Goal: Check status: Check status

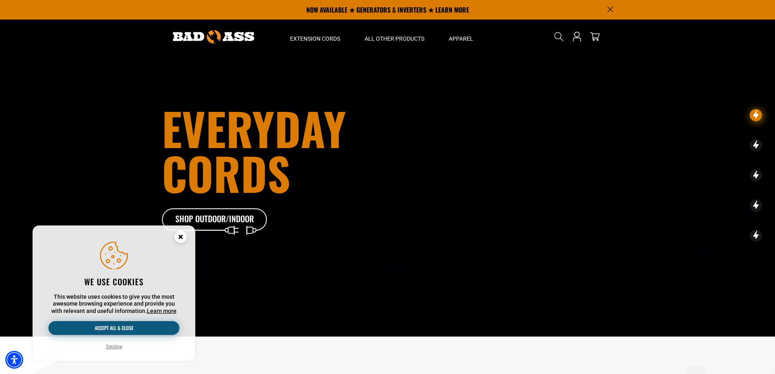
click at [133, 328] on button "Accept all & close" at bounding box center [113, 328] width 131 height 14
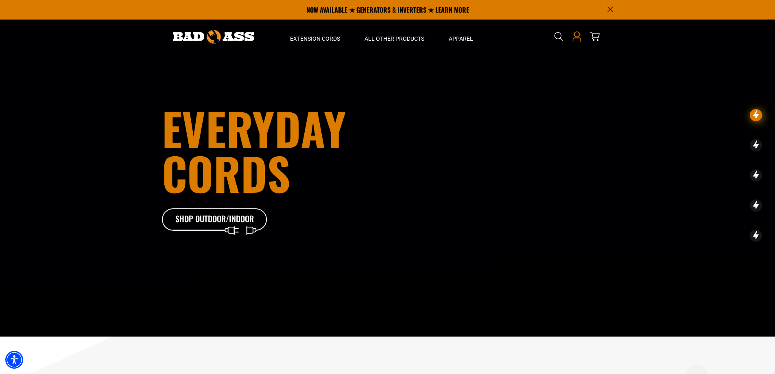
click at [578, 36] on icon "Open this option" at bounding box center [577, 36] width 11 height 11
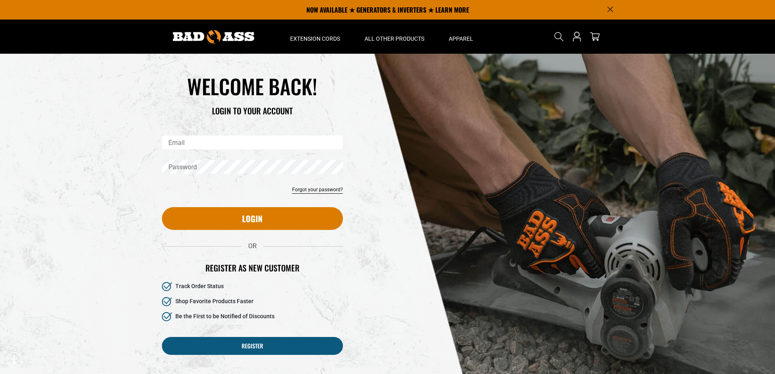
click at [178, 142] on input "Email" at bounding box center [252, 143] width 181 height 14
click at [183, 144] on input "Email" at bounding box center [252, 143] width 181 height 14
type input "**********"
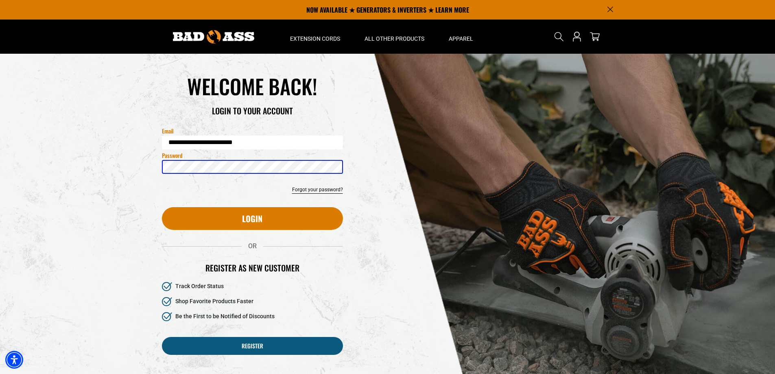
click at [162, 207] on button "Login" at bounding box center [252, 218] width 181 height 23
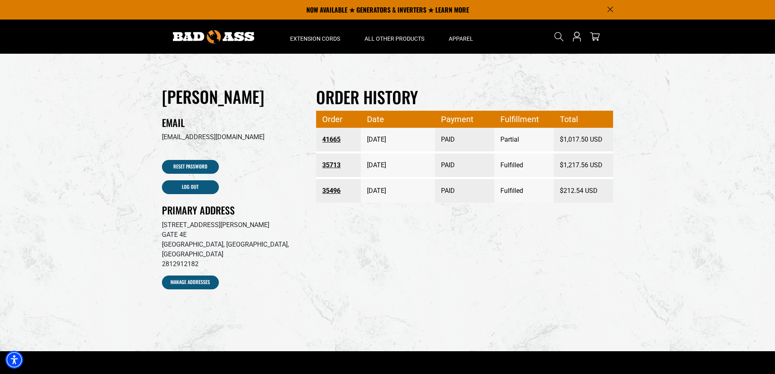
click at [330, 140] on link "41665" at bounding box center [338, 139] width 33 height 15
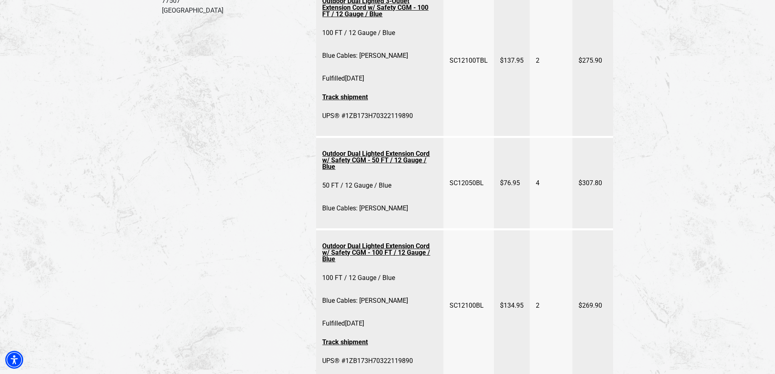
scroll to position [326, 0]
